Goal: Entertainment & Leisure: Consume media (video, audio)

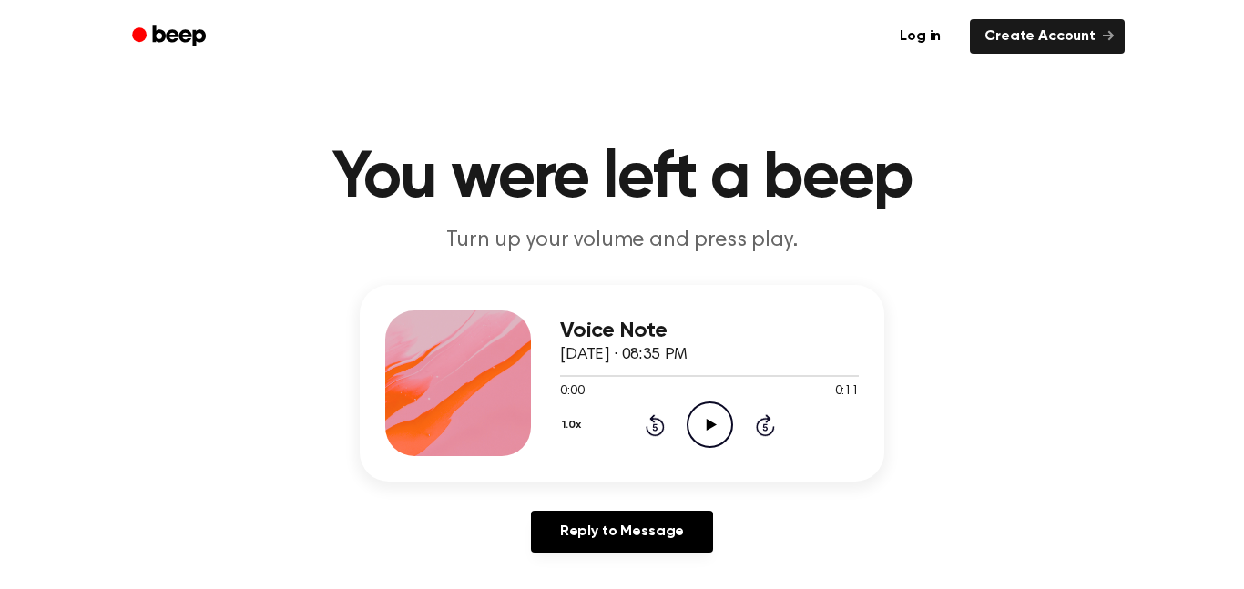
click at [712, 437] on icon "Play Audio" at bounding box center [710, 425] width 46 height 46
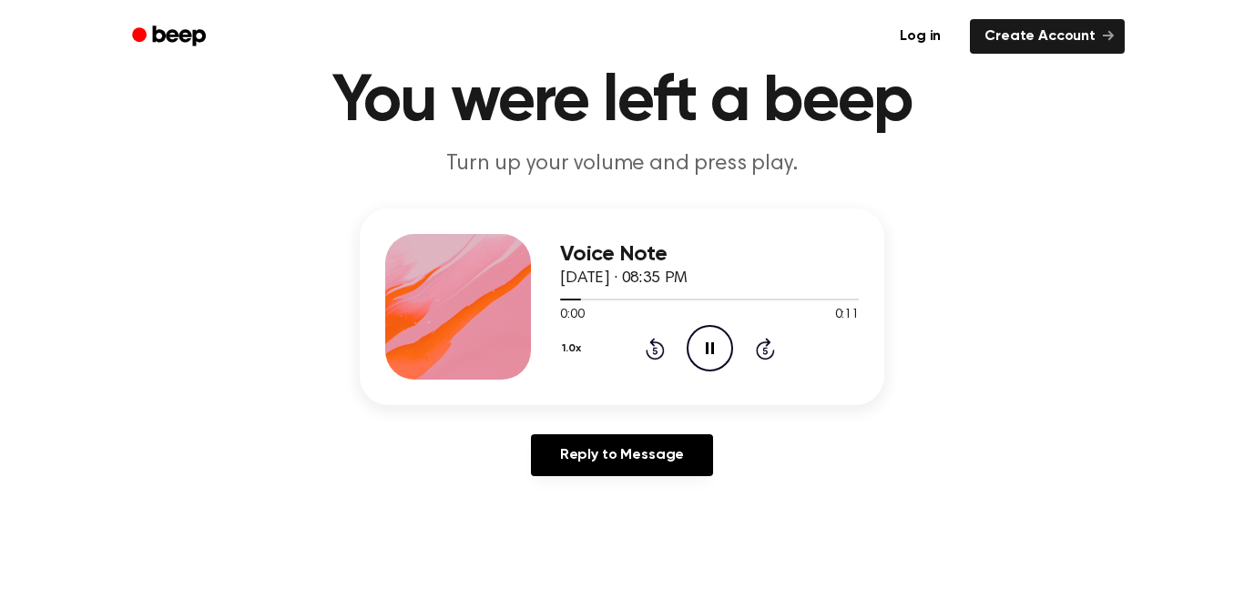
scroll to position [79, 0]
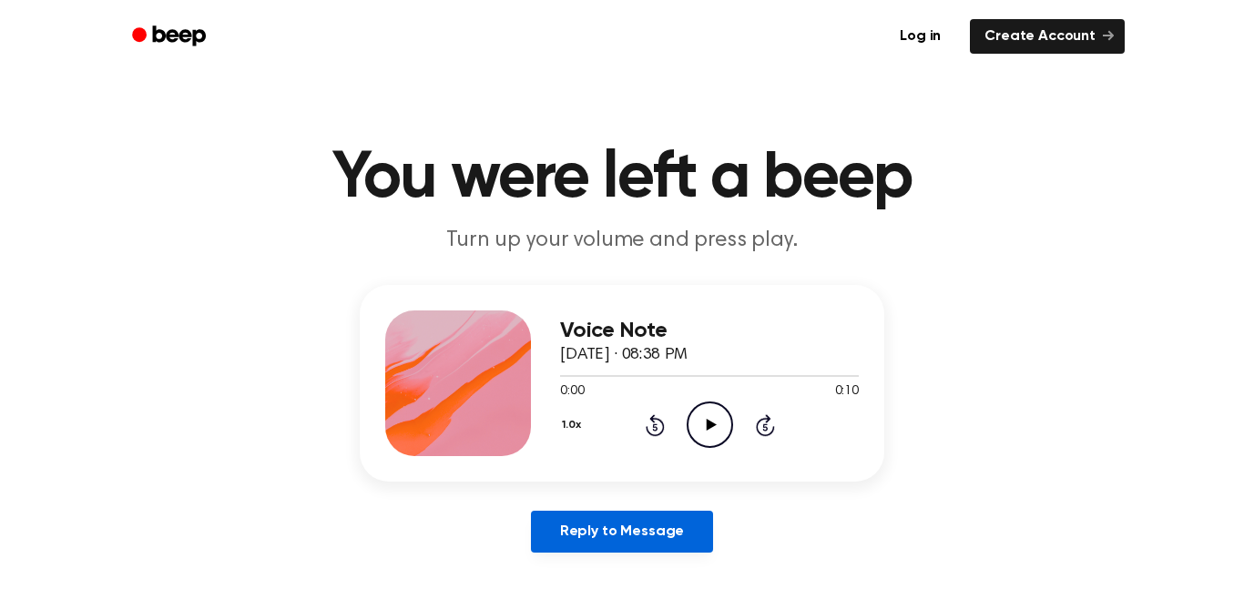
click at [676, 546] on link "Reply to Message" at bounding box center [622, 532] width 182 height 42
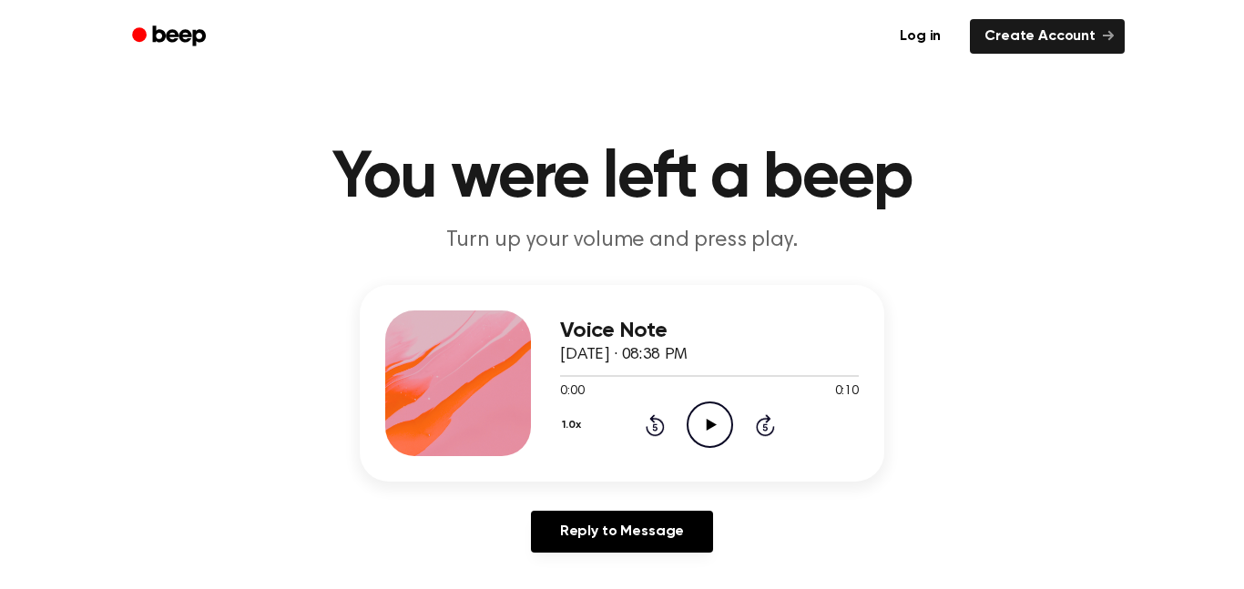
click at [704, 455] on div "Voice Note September 18, 2025 · 08:38 PM 0:00 0:10 Your browser does not suppor…" at bounding box center [709, 384] width 299 height 146
click at [710, 432] on icon "Play Audio" at bounding box center [710, 425] width 46 height 46
click at [757, 413] on div "1.0x Rewind 5 seconds Play Audio Skip 5 seconds" at bounding box center [709, 425] width 299 height 46
click at [731, 415] on icon "Play Audio" at bounding box center [710, 425] width 46 height 46
click at [698, 428] on icon "Play Audio" at bounding box center [710, 425] width 46 height 46
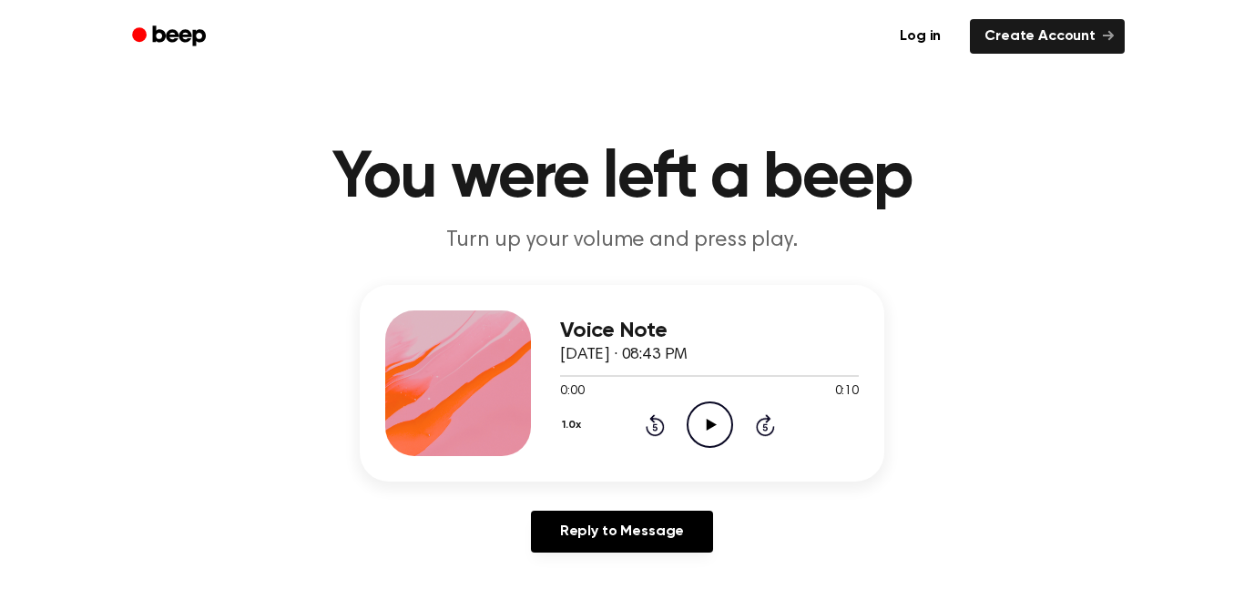
click at [693, 381] on div at bounding box center [709, 375] width 299 height 15
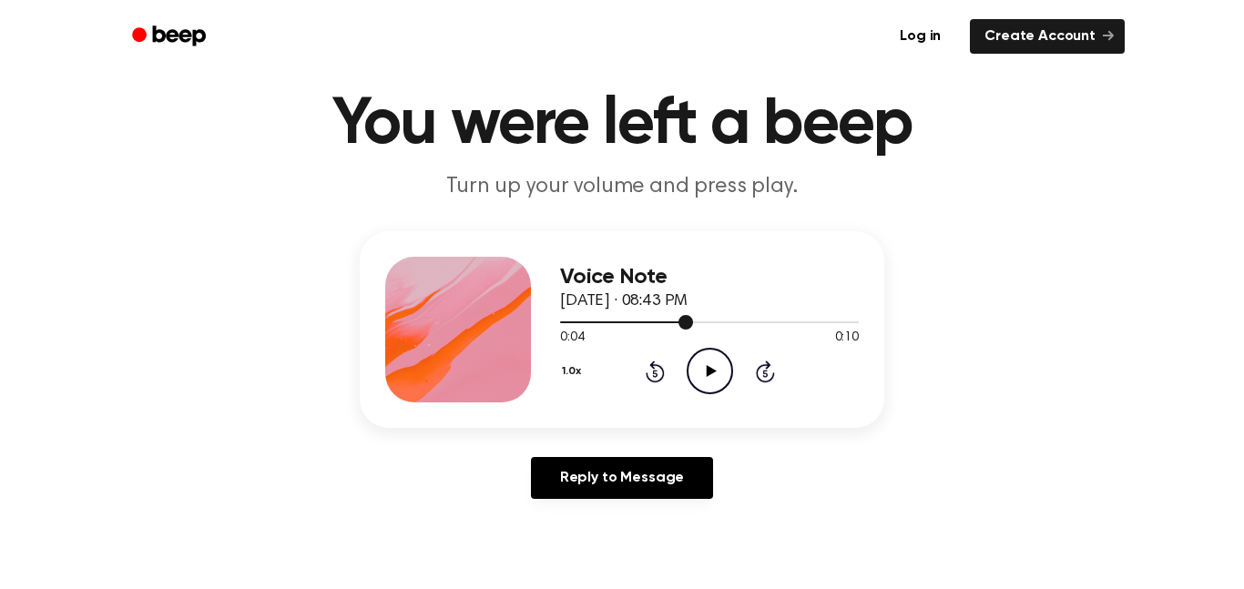
scroll to position [56, 0]
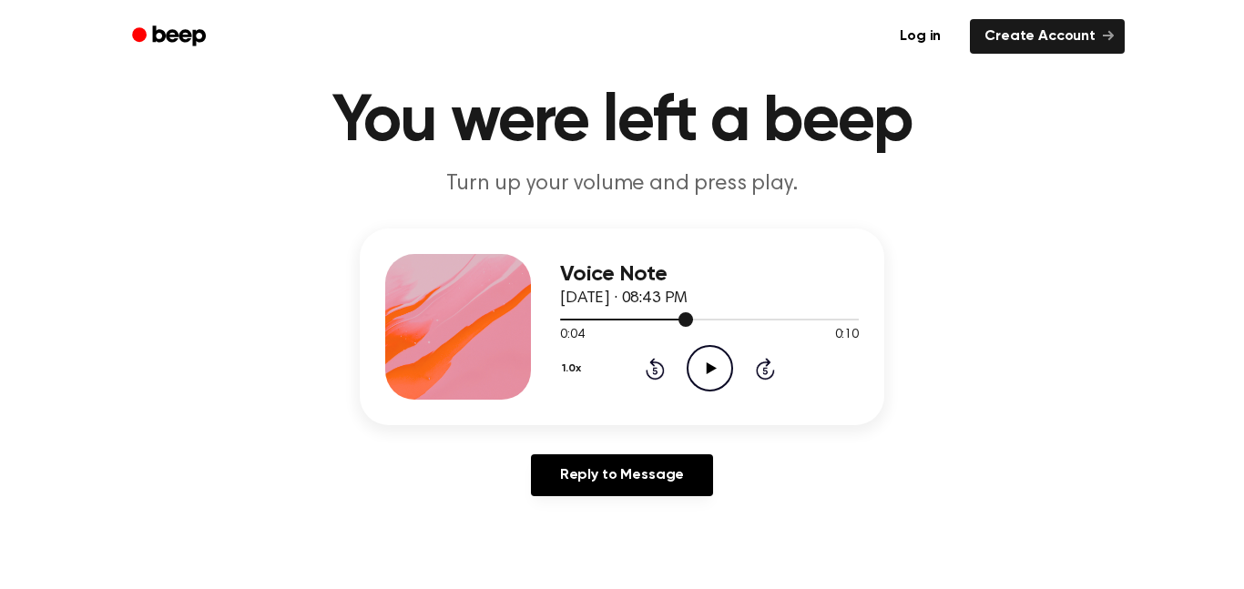
click at [728, 394] on div "Voice Note September 18, 2025 · 08:43 PM 0:04 0:10 Your browser does not suppor…" at bounding box center [709, 327] width 299 height 146
click at [700, 373] on icon "Play Audio" at bounding box center [710, 368] width 46 height 46
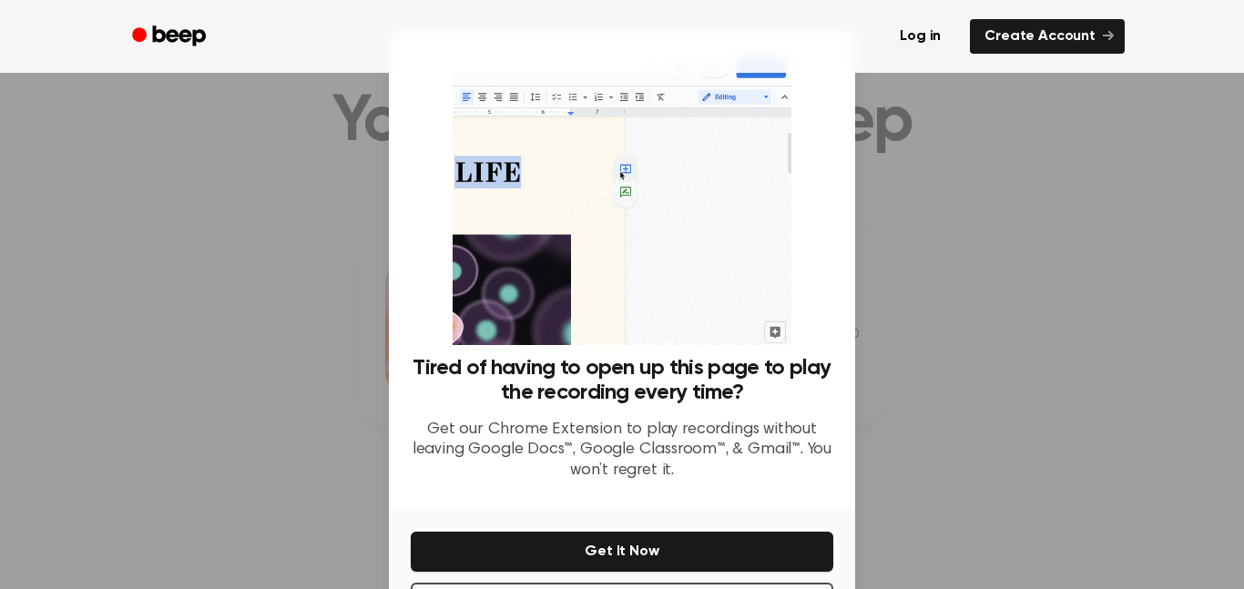
click at [173, 278] on div at bounding box center [622, 294] width 1244 height 589
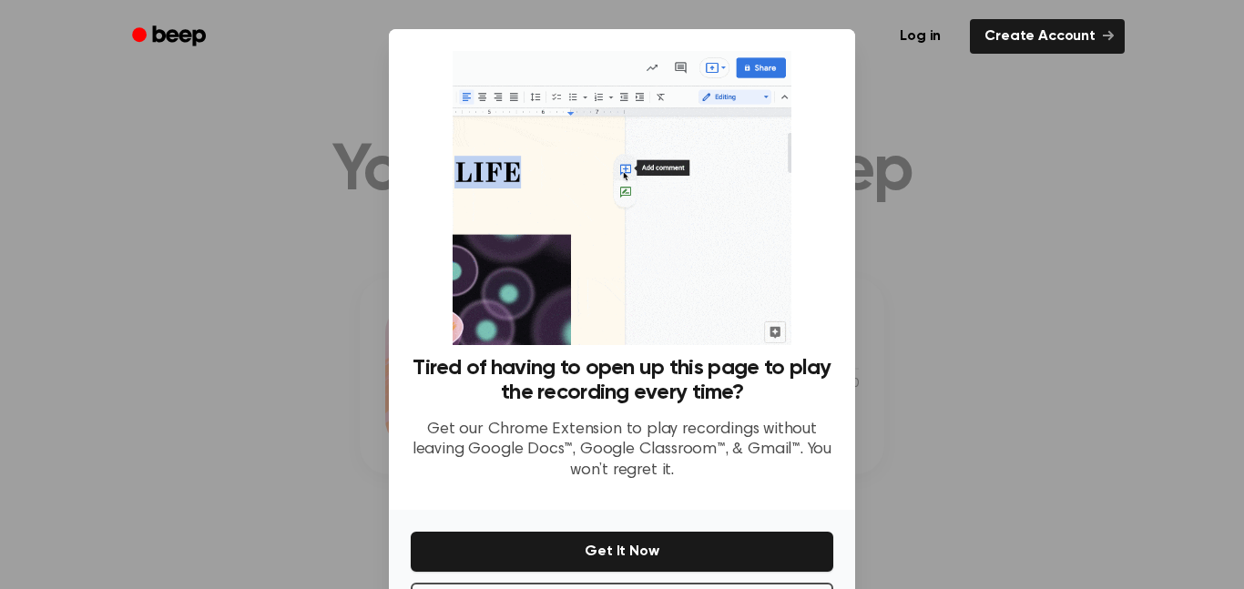
scroll to position [0, 0]
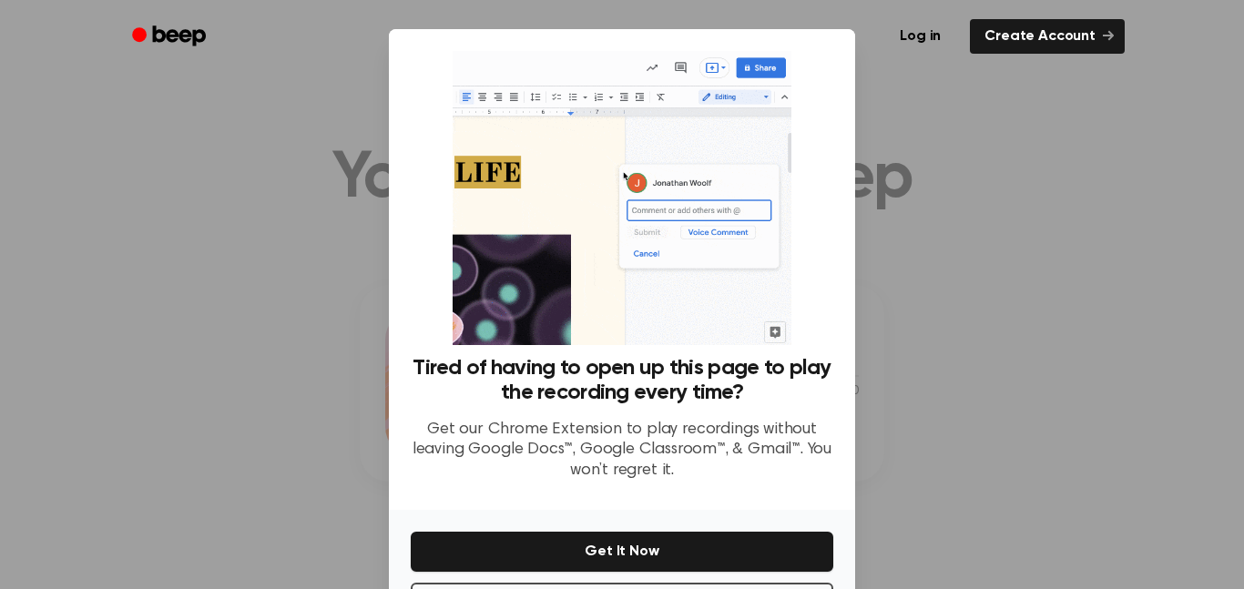
click at [156, 160] on div at bounding box center [622, 294] width 1244 height 589
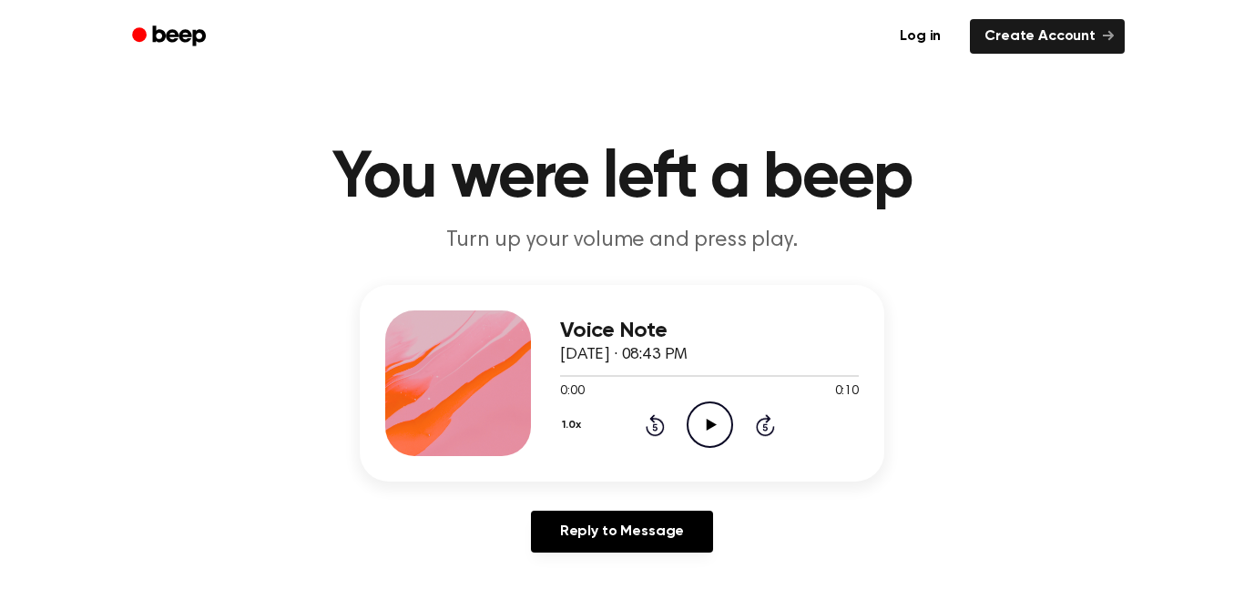
click at [726, 432] on icon "Play Audio" at bounding box center [710, 425] width 46 height 46
click at [695, 424] on icon "Play Audio" at bounding box center [710, 425] width 46 height 46
click at [691, 436] on icon "Play Audio" at bounding box center [710, 425] width 46 height 46
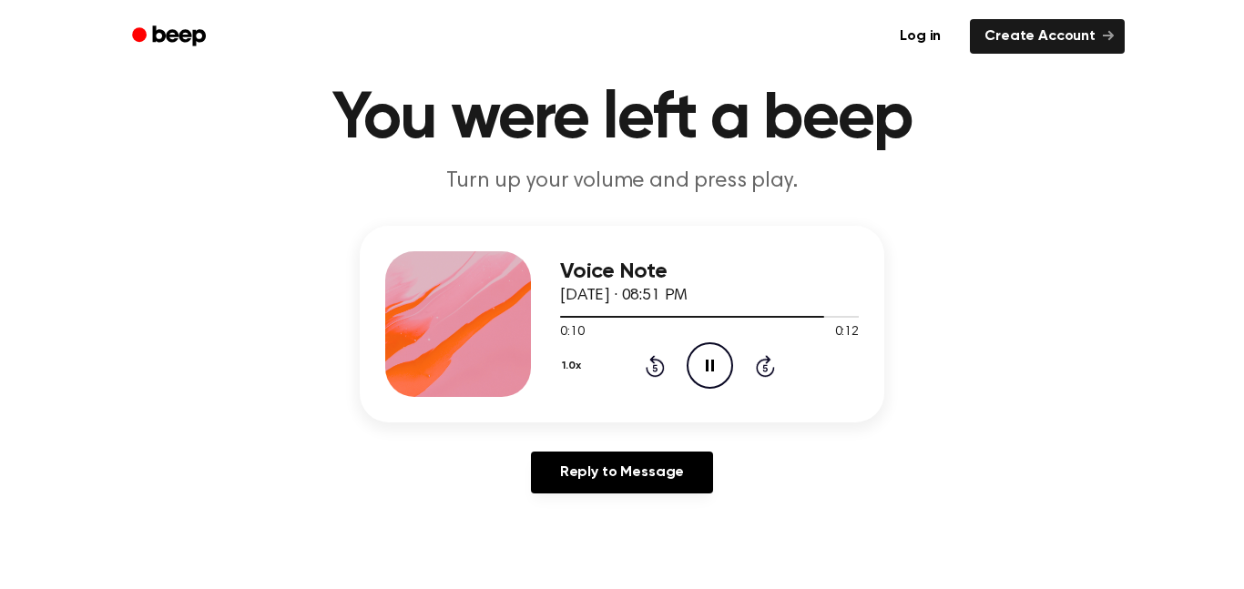
scroll to position [56, 0]
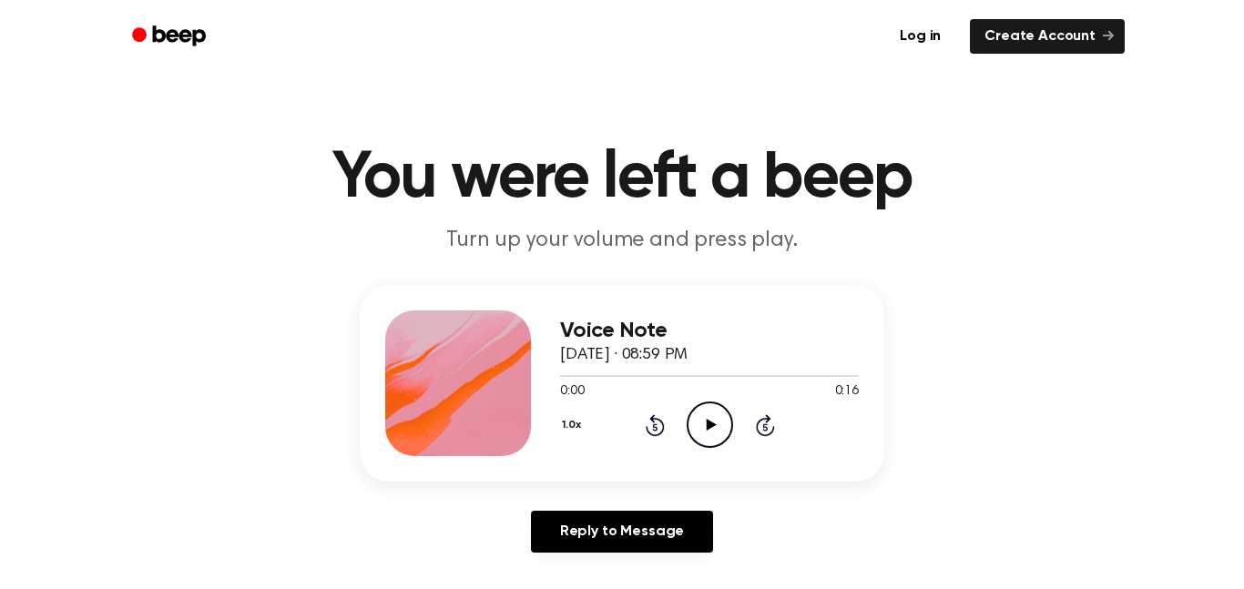
click at [700, 420] on icon "Play Audio" at bounding box center [710, 425] width 46 height 46
click at [708, 426] on icon at bounding box center [711, 425] width 10 height 12
click at [711, 431] on icon "Play Audio" at bounding box center [710, 425] width 46 height 46
click at [697, 425] on icon "Play Audio" at bounding box center [710, 425] width 46 height 46
click at [719, 420] on icon "Play Audio" at bounding box center [710, 425] width 46 height 46
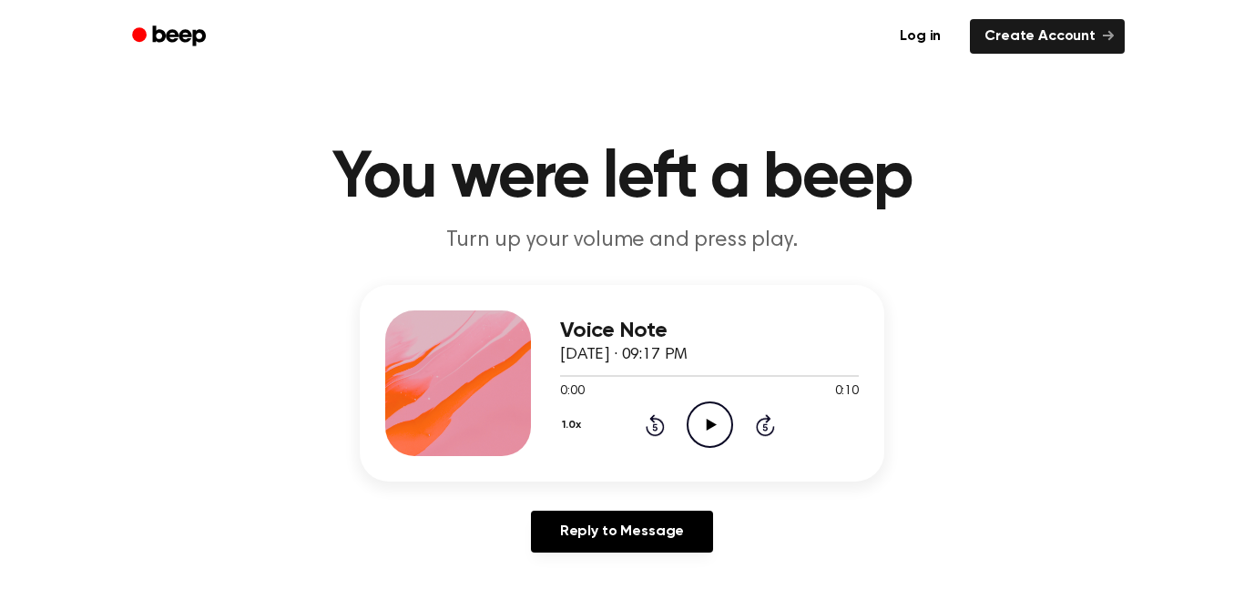
click at [711, 417] on icon "Play Audio" at bounding box center [710, 425] width 46 height 46
click at [713, 429] on icon "Play Audio" at bounding box center [710, 425] width 46 height 46
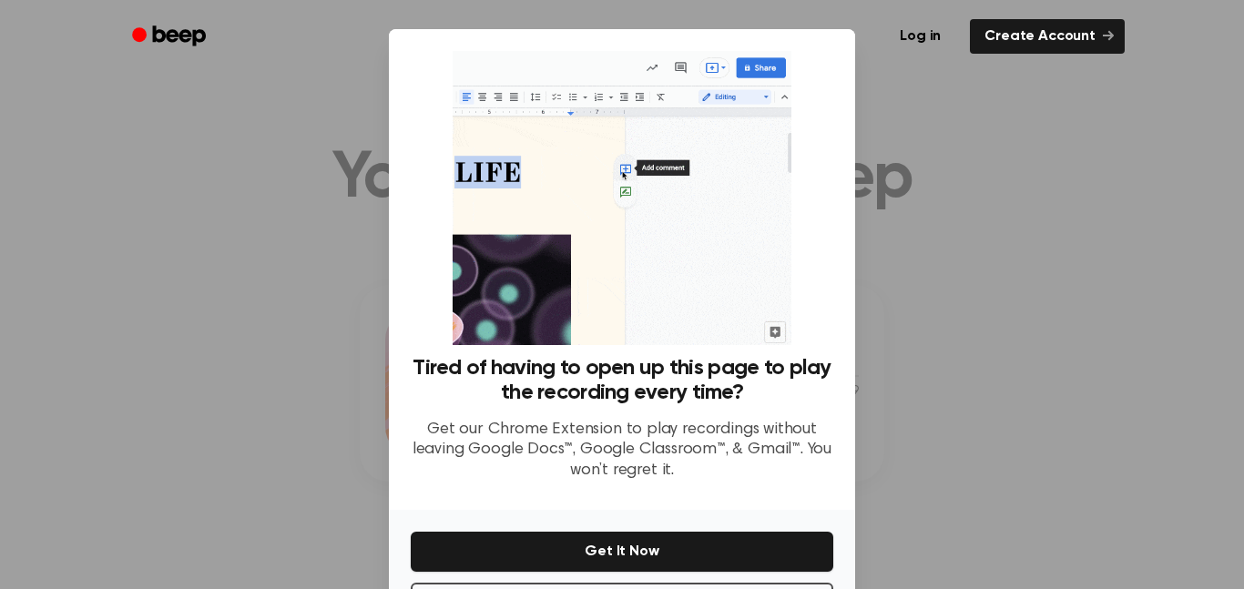
click at [181, 301] on div at bounding box center [622, 294] width 1244 height 589
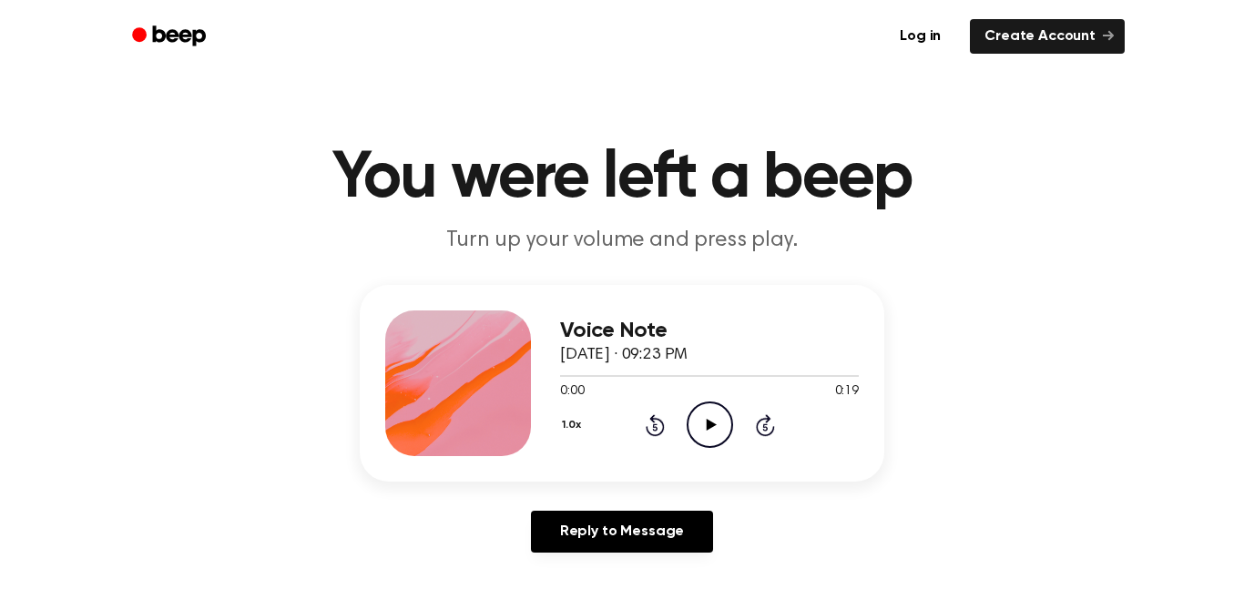
click at [725, 436] on icon "Play Audio" at bounding box center [710, 425] width 46 height 46
click at [704, 444] on icon "Play Audio" at bounding box center [710, 425] width 46 height 46
click at [726, 438] on icon "Play Audio" at bounding box center [710, 425] width 46 height 46
click at [710, 432] on icon "Play Audio" at bounding box center [710, 425] width 46 height 46
click at [730, 436] on circle at bounding box center [710, 425] width 45 height 45
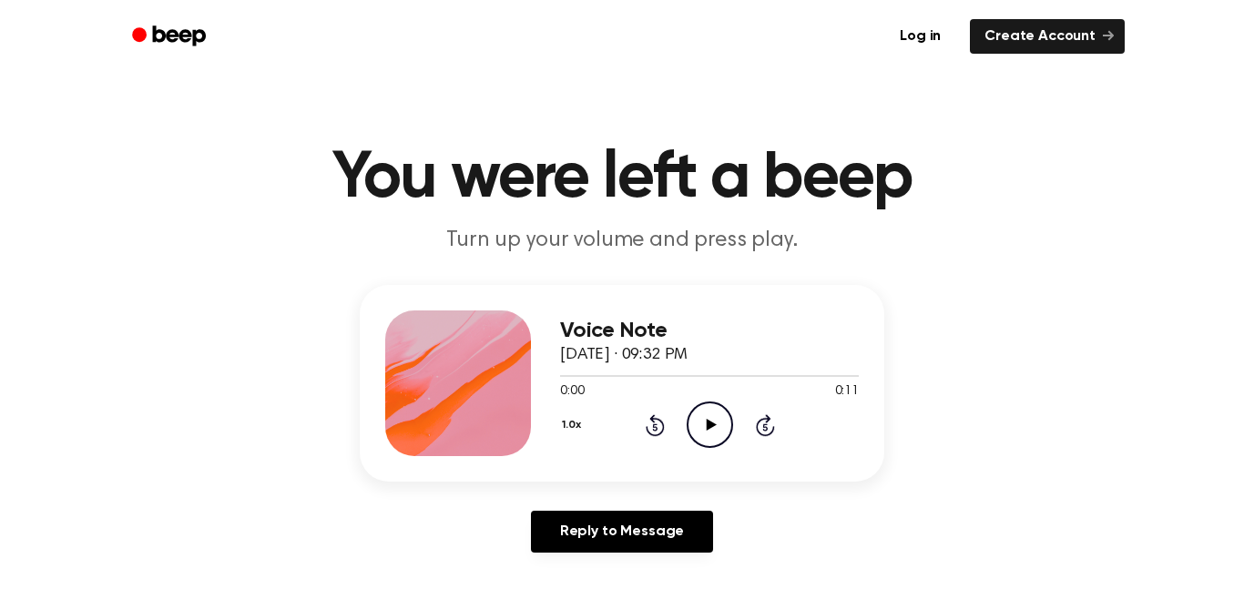
click at [720, 383] on div at bounding box center [709, 375] width 299 height 15
click at [730, 446] on icon "Play Audio" at bounding box center [710, 425] width 46 height 46
click at [712, 430] on icon at bounding box center [710, 425] width 8 height 12
click at [730, 436] on icon "Play Audio" at bounding box center [710, 425] width 46 height 46
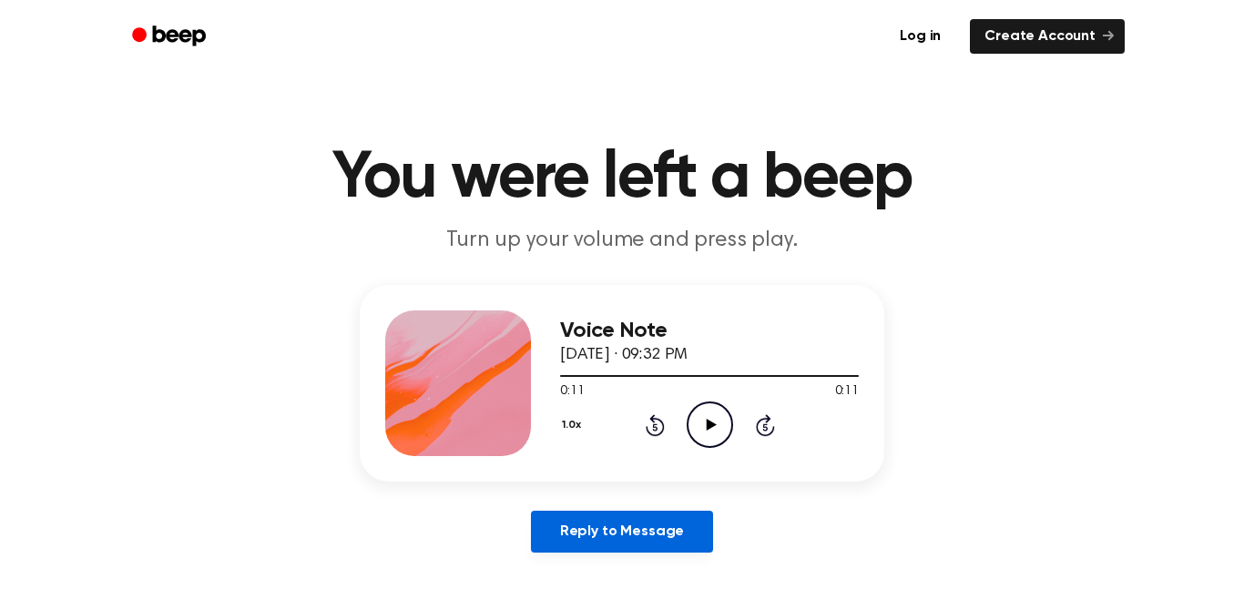
click at [638, 528] on link "Reply to Message" at bounding box center [622, 532] width 182 height 42
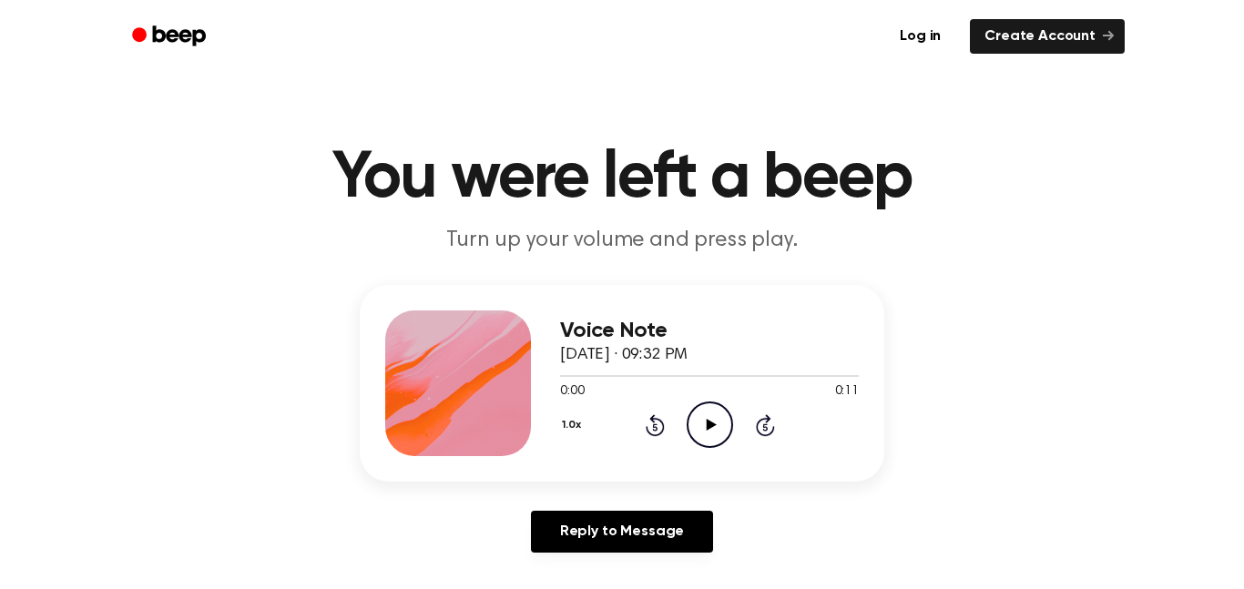
click at [723, 441] on icon "Play Audio" at bounding box center [710, 425] width 46 height 46
click at [700, 423] on icon "Play Audio" at bounding box center [710, 425] width 46 height 46
click at [728, 452] on div "Voice Note [DATE] · 09:38 PM 0:00 0:40 Your browser does not support the [objec…" at bounding box center [709, 384] width 299 height 146
click at [730, 423] on icon "Play Audio" at bounding box center [710, 425] width 46 height 46
